Goal: Feedback & Contribution: Leave review/rating

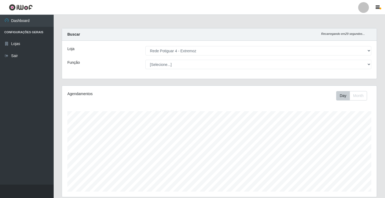
select select "78"
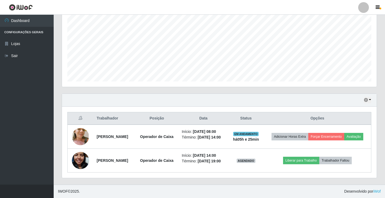
scroll to position [111, 315]
click at [365, 101] on icon "button" at bounding box center [366, 100] width 4 height 4
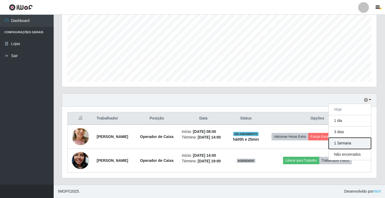
click at [346, 143] on button "1 Semana" at bounding box center [350, 143] width 42 height 11
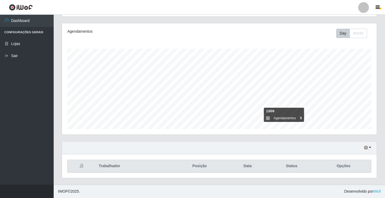
scroll to position [110, 0]
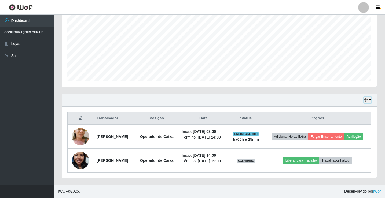
click at [368, 101] on icon "button" at bounding box center [366, 100] width 4 height 4
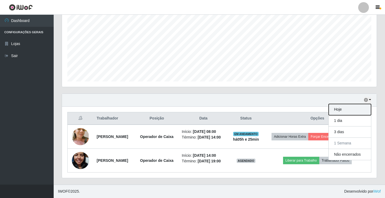
click at [353, 108] on button "Hoje" at bounding box center [350, 109] width 42 height 11
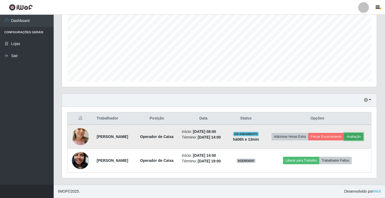
click at [356, 137] on button "Avaliação" at bounding box center [354, 137] width 19 height 8
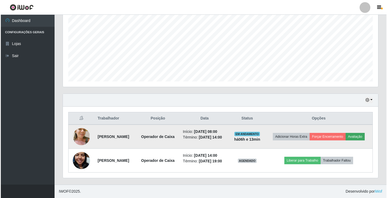
scroll to position [111, 312]
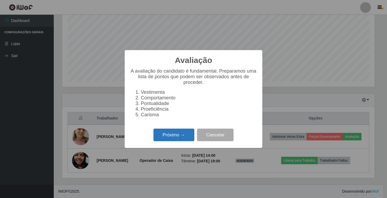
click at [172, 135] on button "Próximo →" at bounding box center [173, 135] width 41 height 13
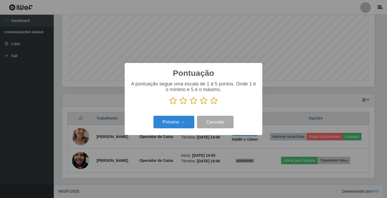
click at [183, 103] on icon at bounding box center [183, 101] width 8 height 8
click at [179, 105] on input "radio" at bounding box center [179, 105] width 0 height 0
click at [180, 119] on button "Próximo →" at bounding box center [173, 122] width 41 height 13
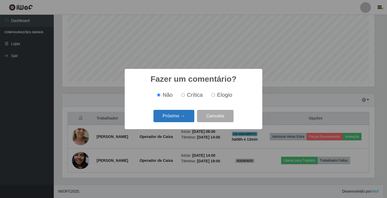
click at [174, 117] on button "Próximo →" at bounding box center [173, 116] width 41 height 13
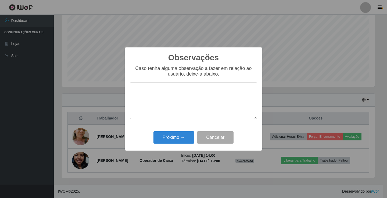
click at [173, 94] on textarea at bounding box center [193, 100] width 127 height 37
type textarea "Muito desorganizada"
click at [171, 140] on button "Próximo →" at bounding box center [173, 138] width 41 height 13
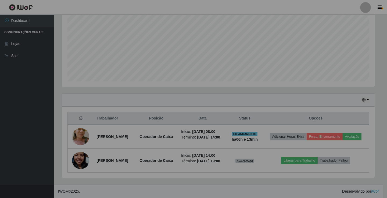
scroll to position [111, 315]
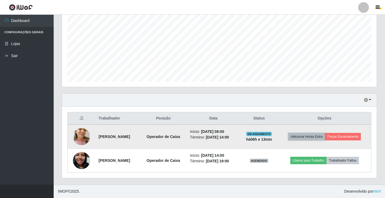
click at [303, 135] on button "Adicionar Horas Extra" at bounding box center [306, 137] width 37 height 8
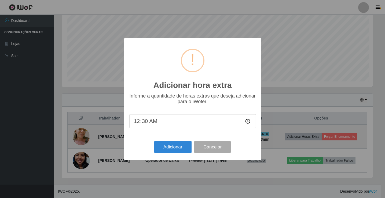
scroll to position [111, 312]
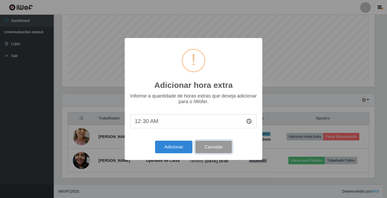
click at [213, 148] on button "Cancelar" at bounding box center [213, 147] width 37 height 13
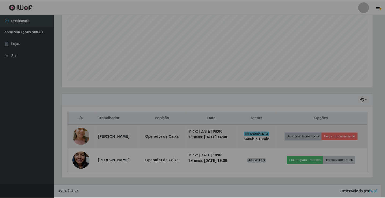
scroll to position [111, 315]
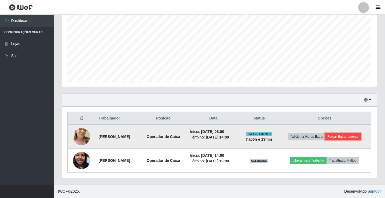
click at [352, 136] on button "Forçar Encerramento" at bounding box center [343, 137] width 36 height 8
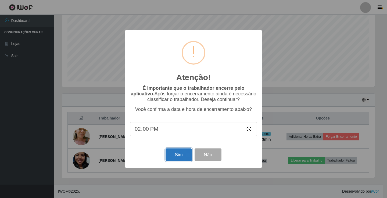
click at [177, 154] on button "Sim" at bounding box center [178, 155] width 26 height 13
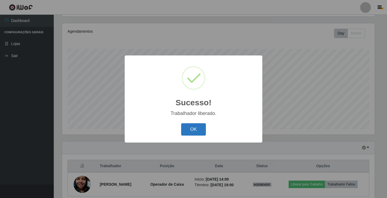
click at [197, 129] on button "OK" at bounding box center [193, 130] width 25 height 13
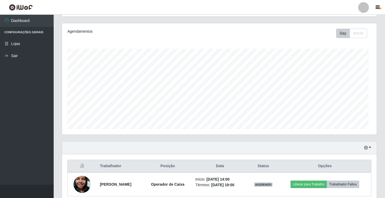
scroll to position [111, 315]
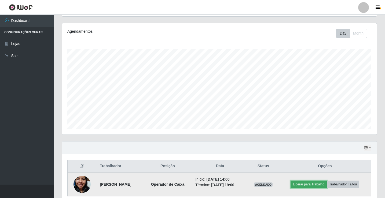
click at [310, 186] on button "Liberar para Trabalho" at bounding box center [309, 185] width 36 height 8
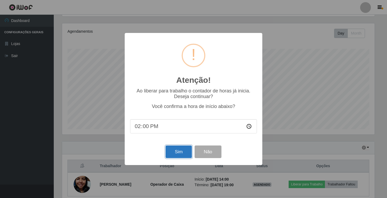
click at [177, 152] on button "Sim" at bounding box center [178, 152] width 26 height 13
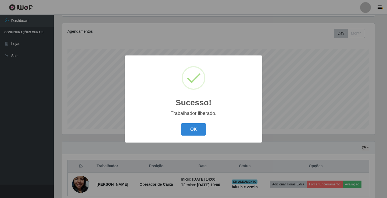
click at [181, 124] on button "OK" at bounding box center [193, 130] width 25 height 13
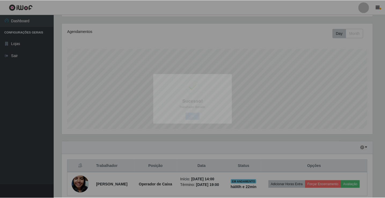
scroll to position [111, 315]
